Goal: Task Accomplishment & Management: Complete application form

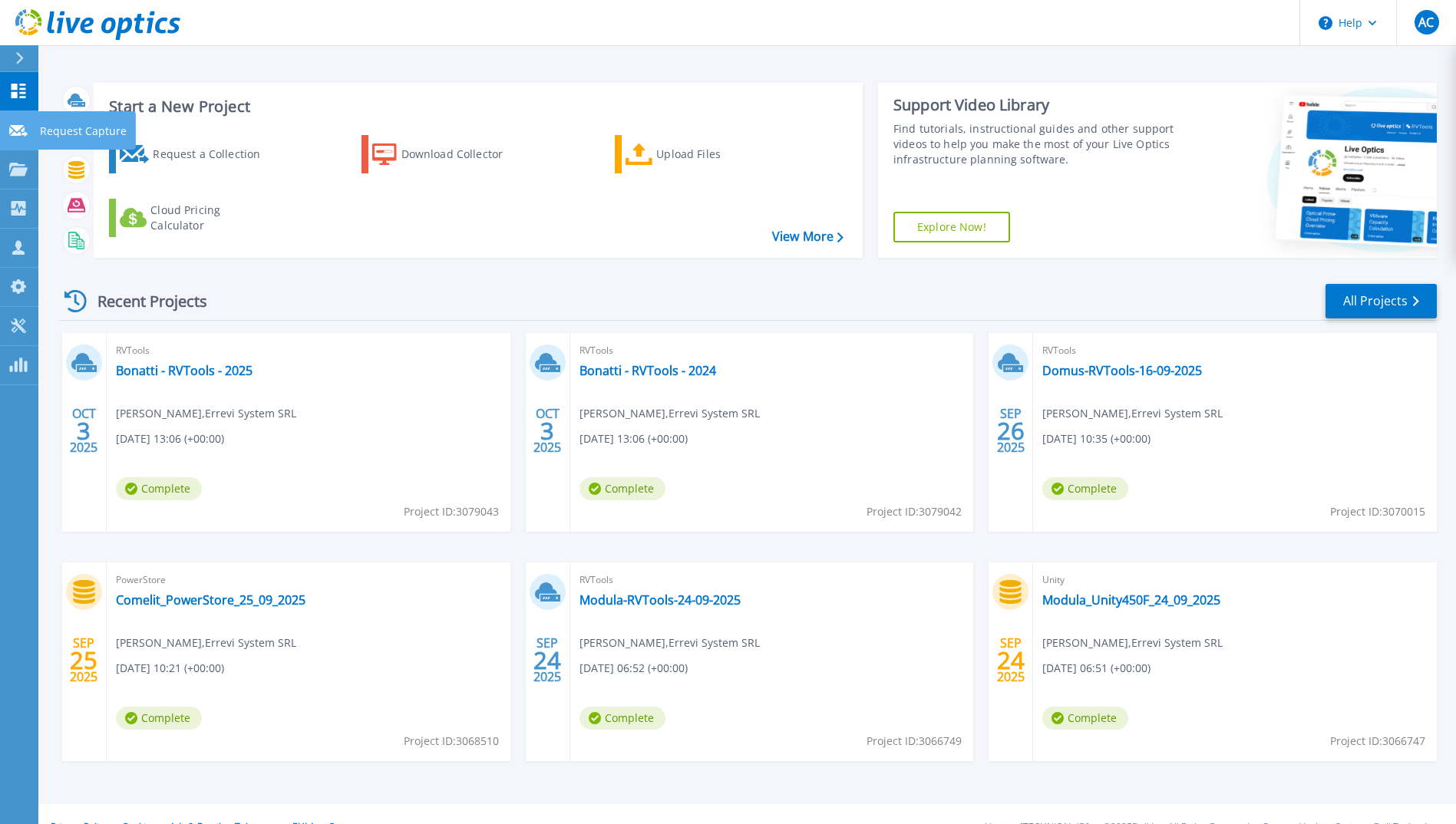
click at [15, 133] on icon at bounding box center [19, 130] width 19 height 12
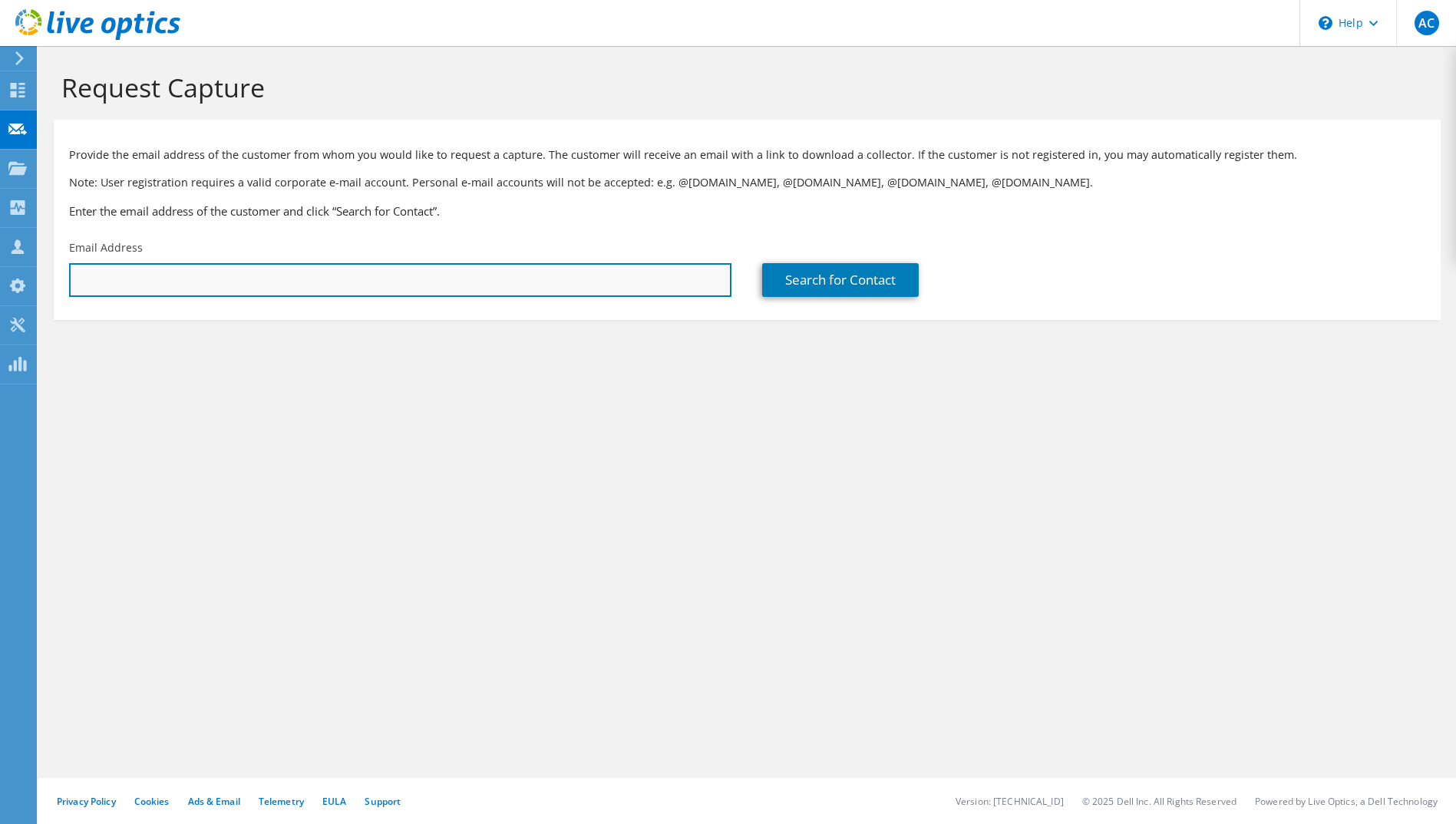
click at [130, 278] on input "text" at bounding box center [400, 279] width 662 height 34
click at [578, 281] on input "text" at bounding box center [400, 279] width 662 height 34
paste input "simone.pettenati@bonatti.it"
type input "simone.pettenati@bonatti.it"
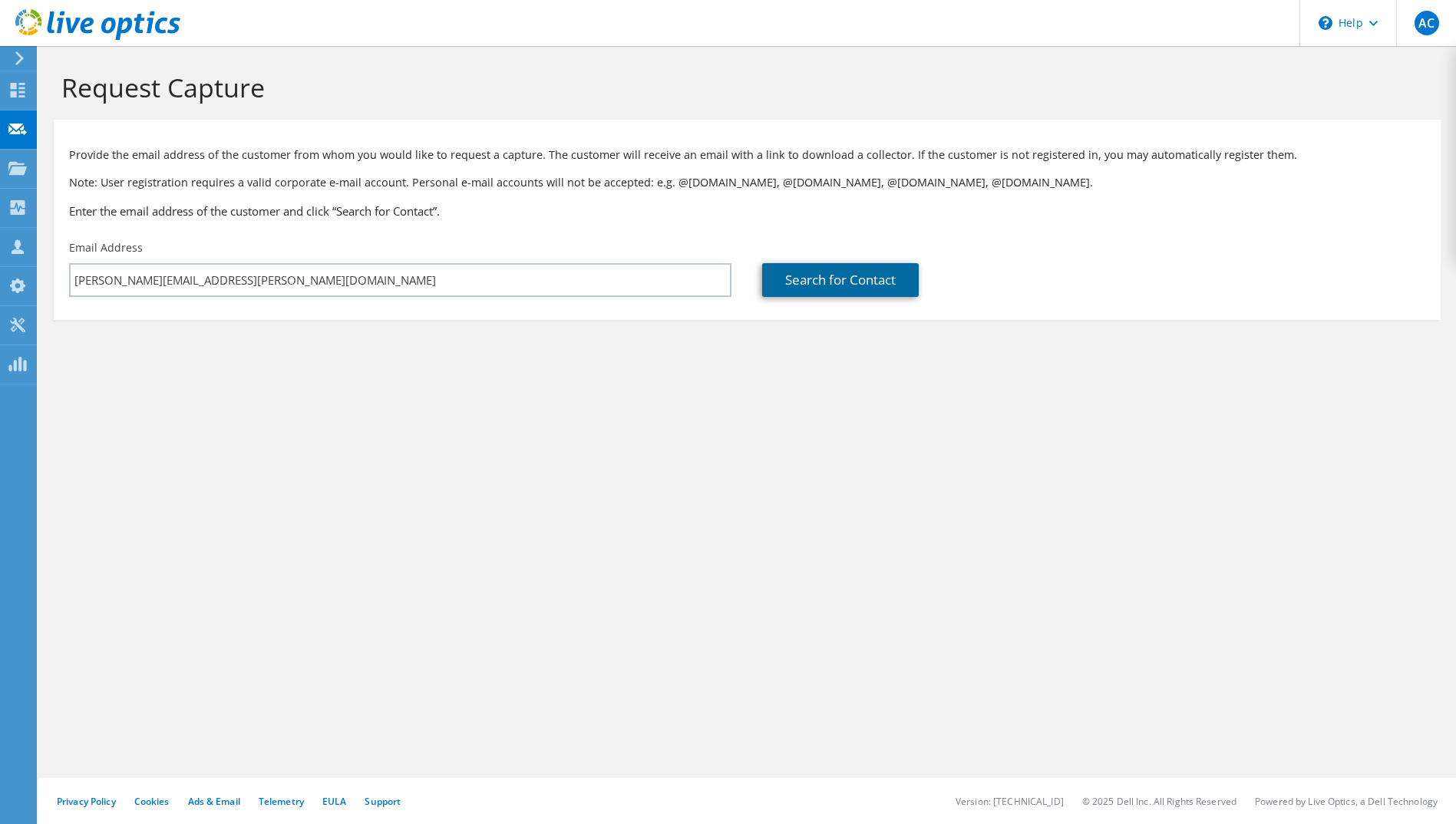
click at [819, 280] on link "Search for Contact" at bounding box center [840, 279] width 157 height 34
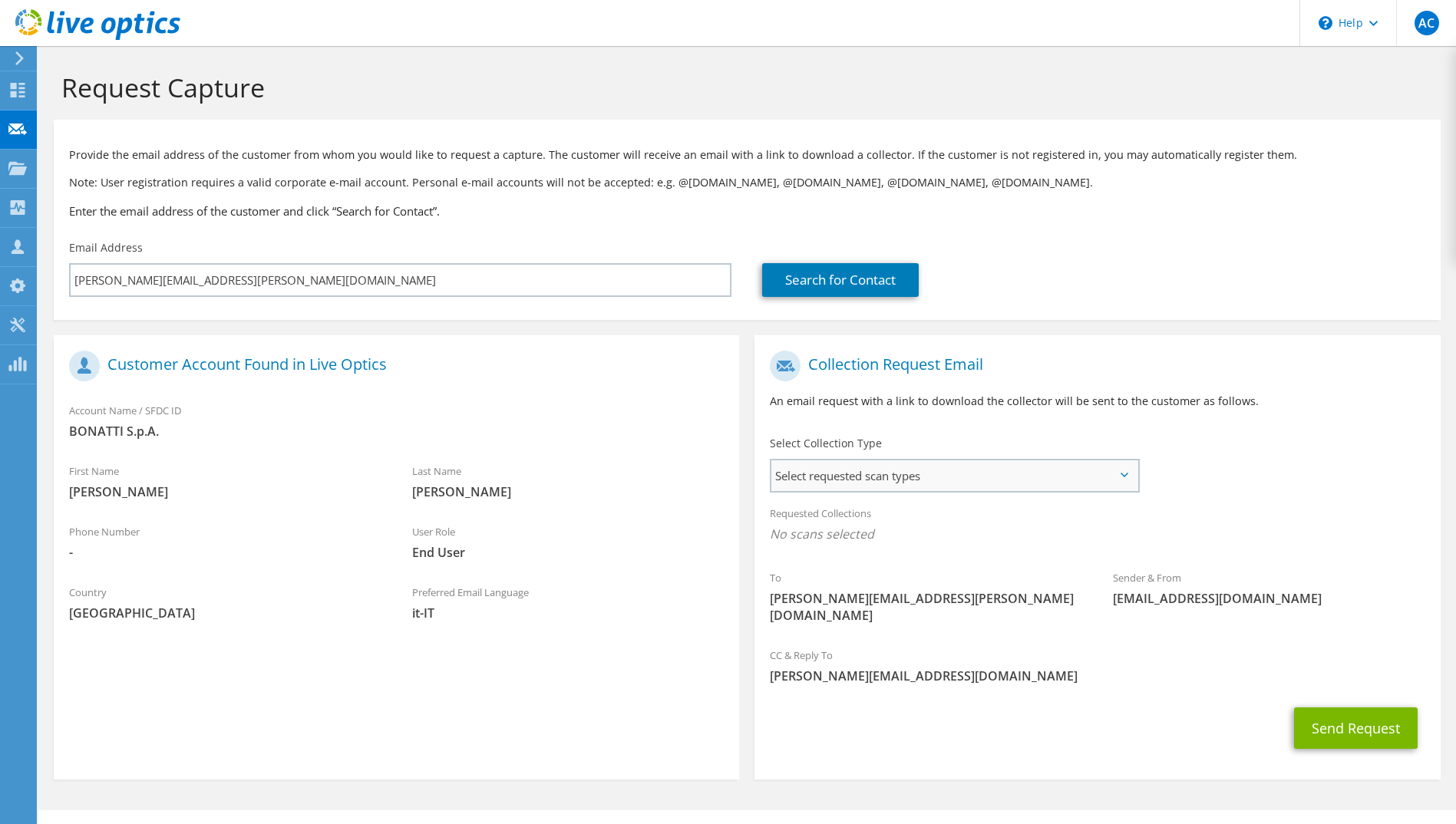
click at [1001, 479] on span "Select requested scan types" at bounding box center [954, 475] width 365 height 30
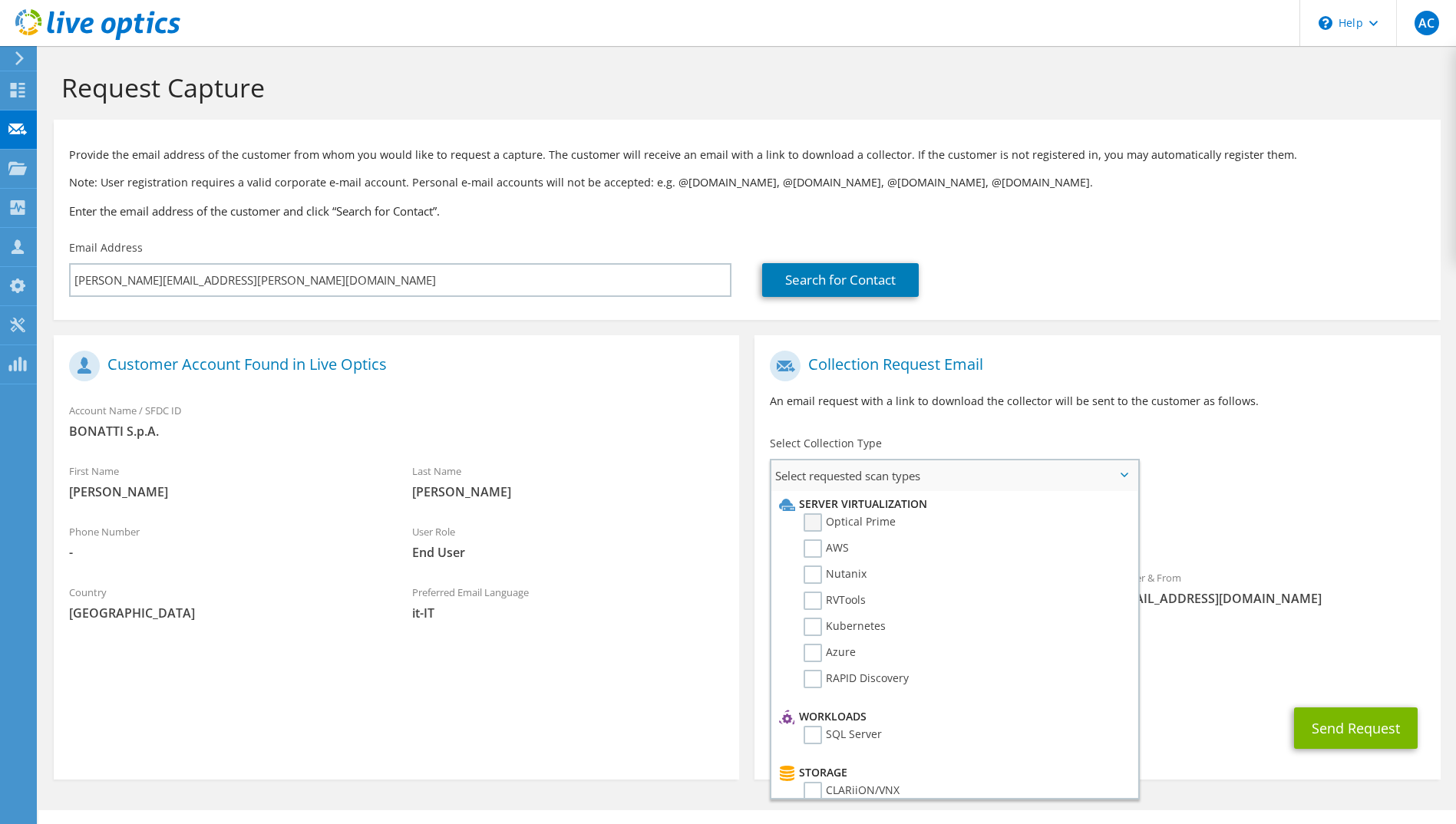
click at [814, 522] on label "Optical Prime" at bounding box center [849, 522] width 92 height 19
click at [0, 0] on input "Optical Prime" at bounding box center [0, 0] width 0 height 0
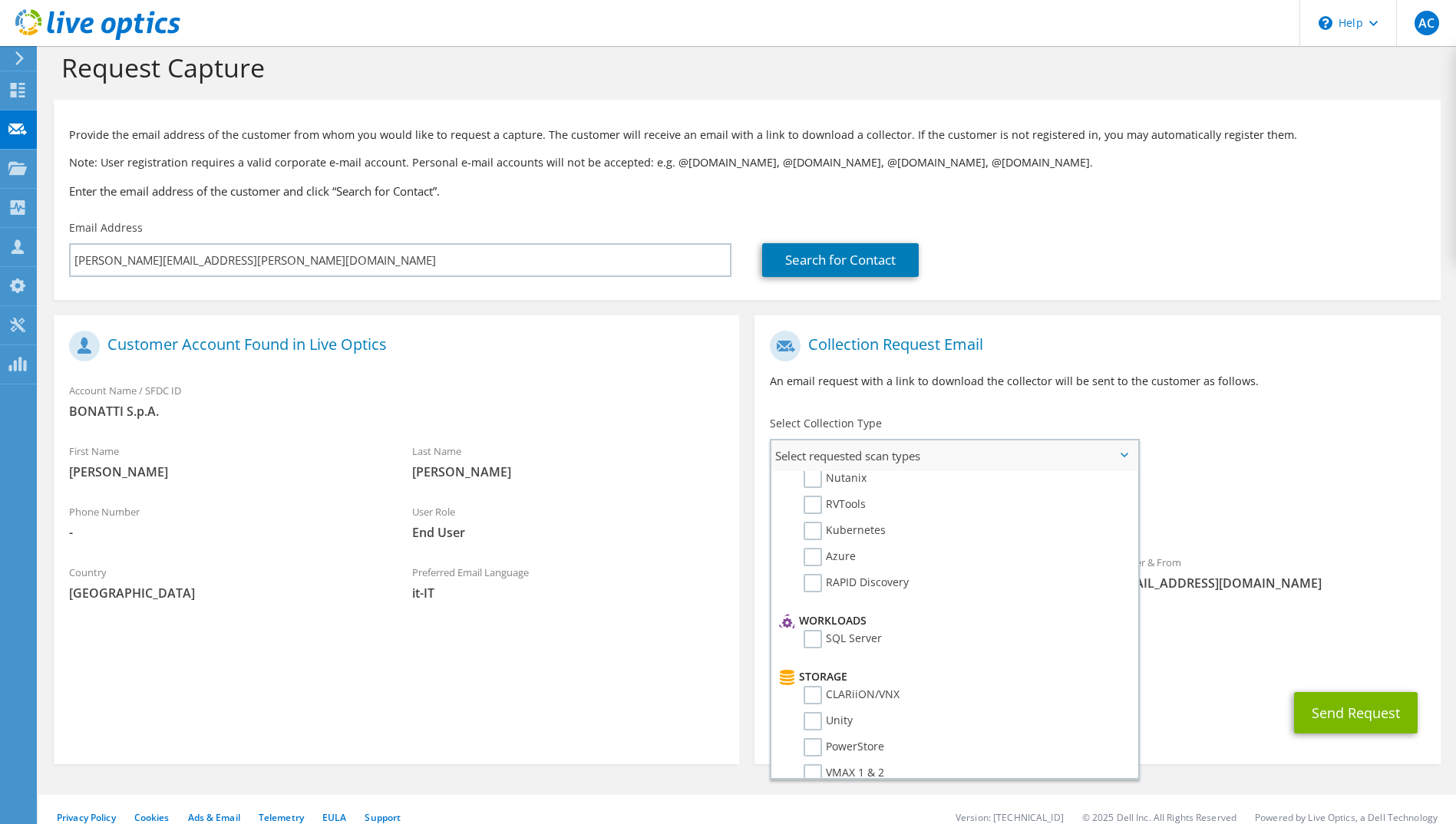
scroll to position [82, 0]
click at [1261, 489] on div "Requested Collections No scans selected Optical Prime" at bounding box center [1096, 507] width 685 height 62
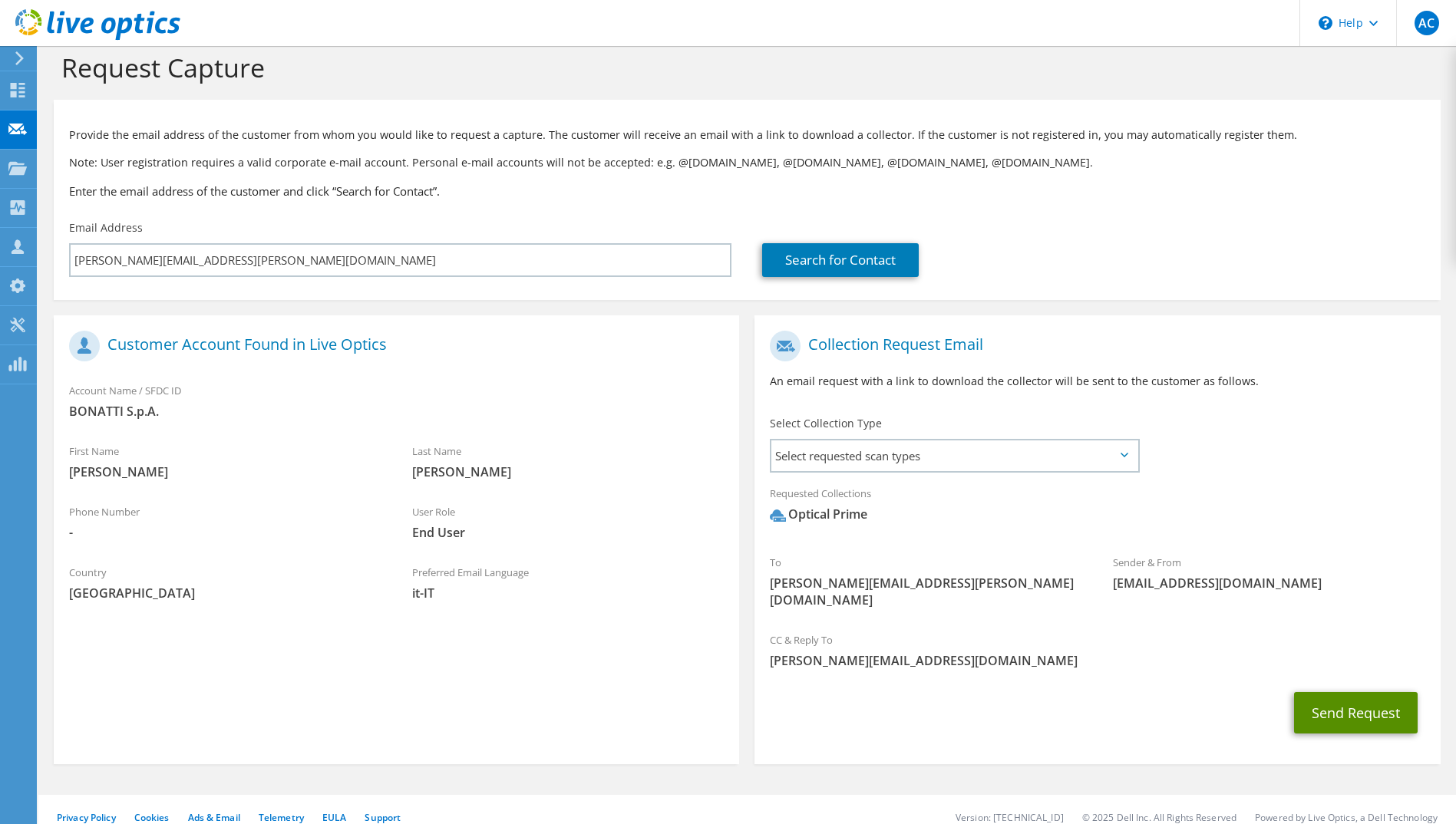
click at [1369, 701] on button "Send Request" at bounding box center [1355, 713] width 123 height 41
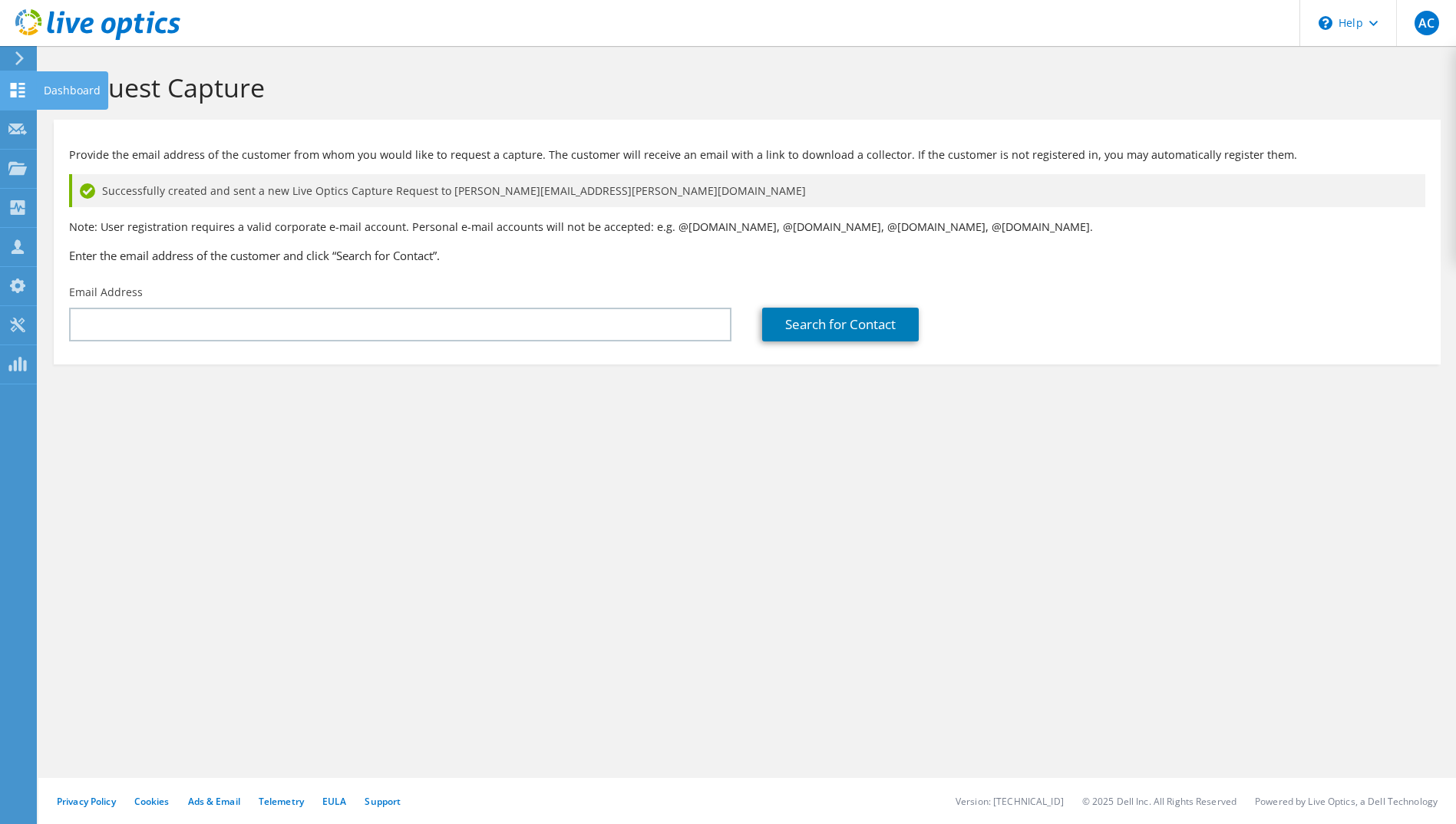
click at [9, 87] on icon at bounding box center [18, 90] width 19 height 15
